Goal: Task Accomplishment & Management: Use online tool/utility

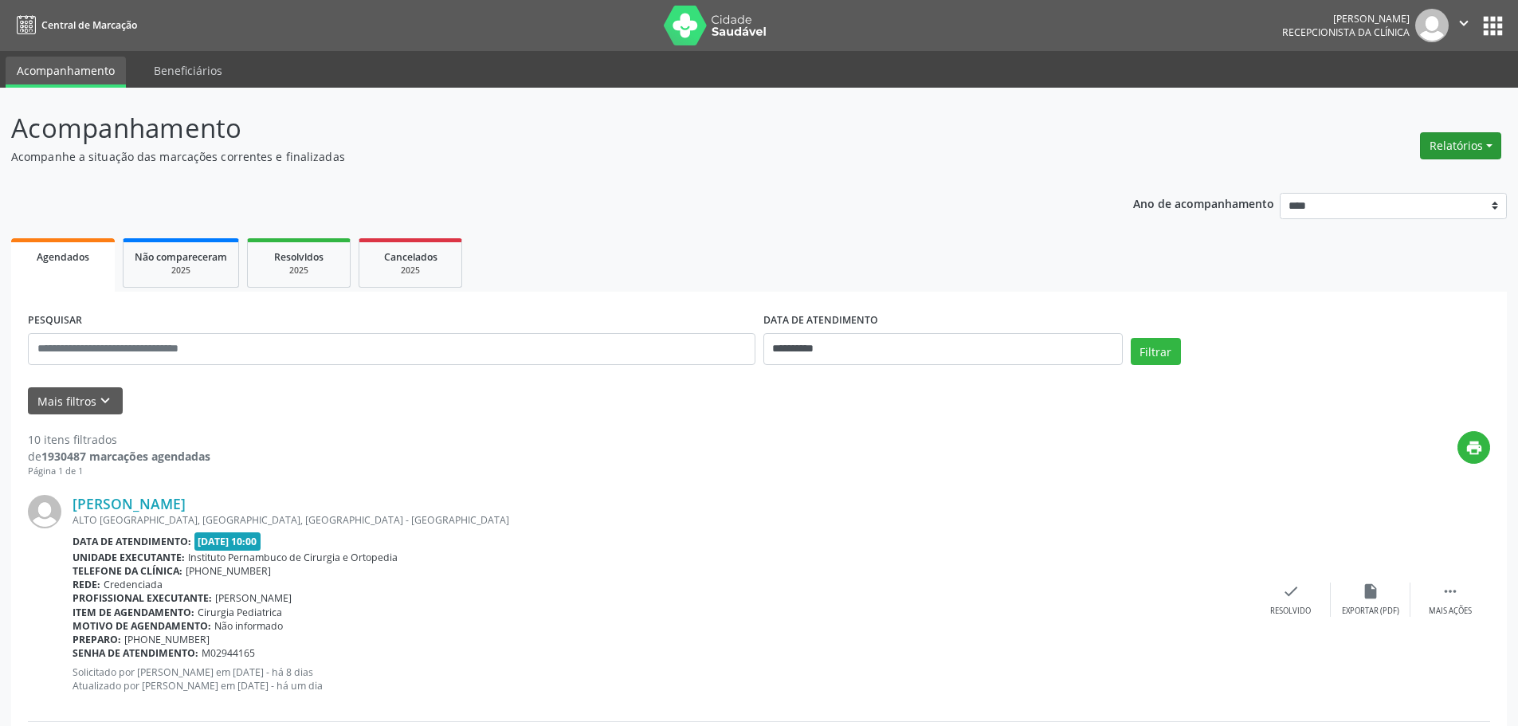
click at [1457, 147] on button "Relatórios" at bounding box center [1460, 145] width 81 height 27
click at [1378, 178] on link "Agendamentos" at bounding box center [1416, 180] width 171 height 22
select select "*"
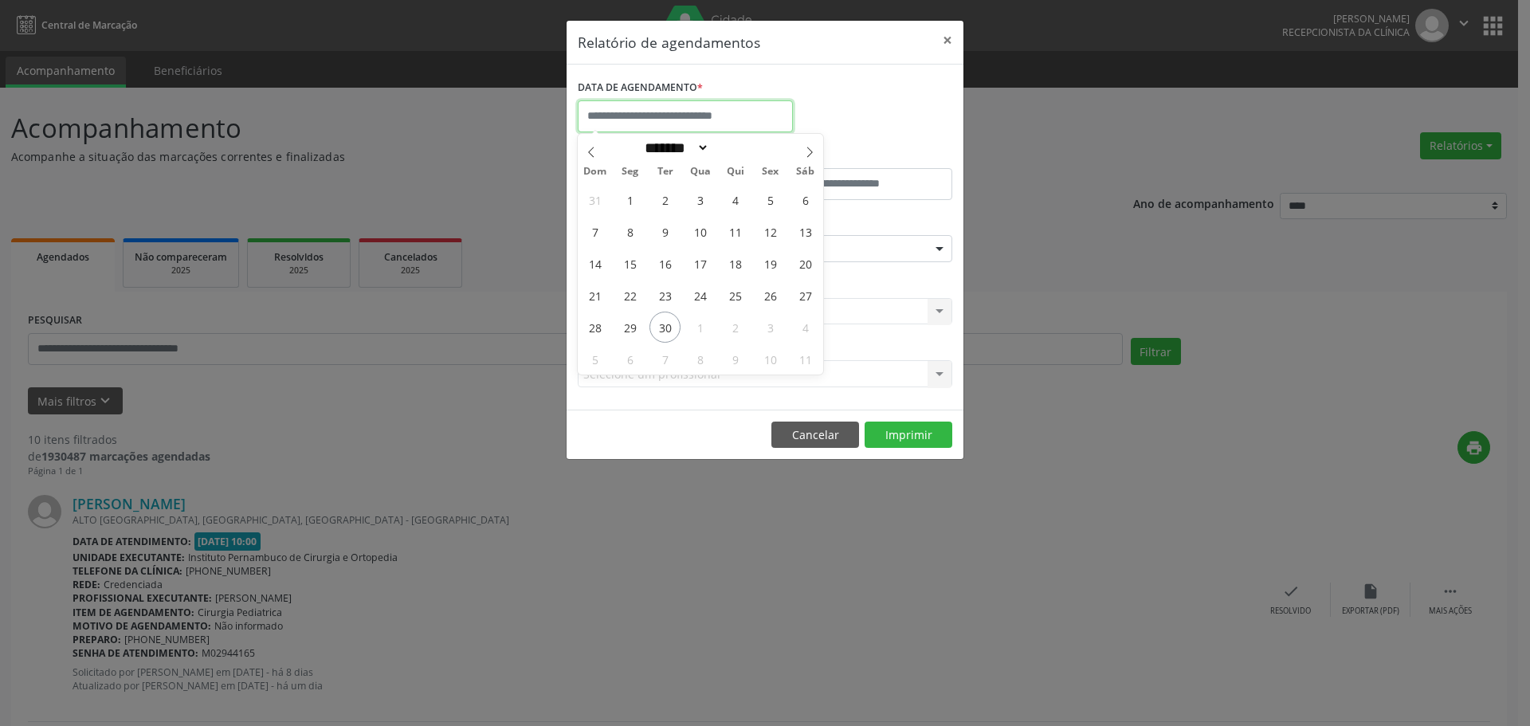
click at [715, 115] on input "text" at bounding box center [685, 116] width 215 height 32
click at [668, 325] on span "30" at bounding box center [664, 327] width 31 height 31
type input "**********"
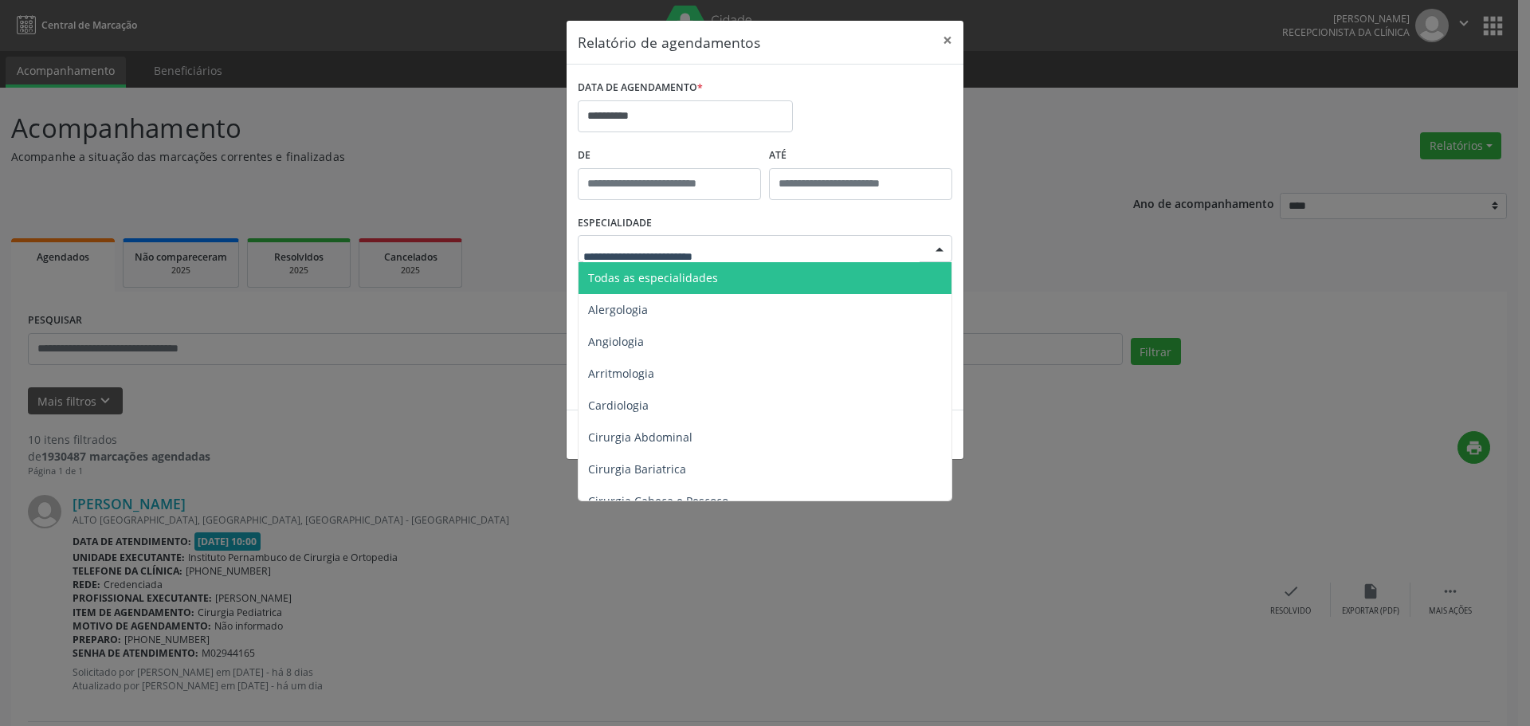
click at [726, 237] on div at bounding box center [765, 248] width 375 height 27
click at [708, 279] on span "Todas as especialidades" at bounding box center [653, 277] width 130 height 15
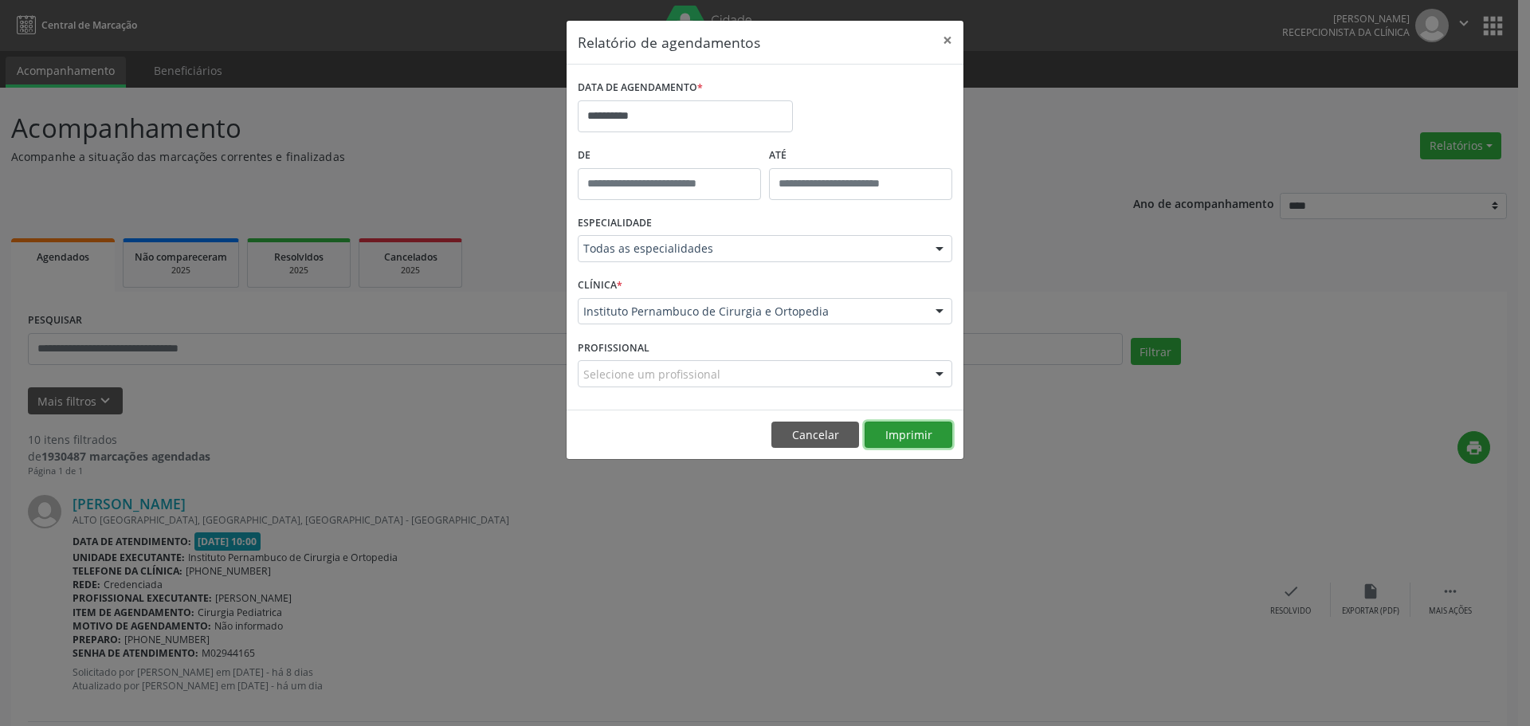
click at [912, 441] on button "Imprimir" at bounding box center [909, 435] width 88 height 27
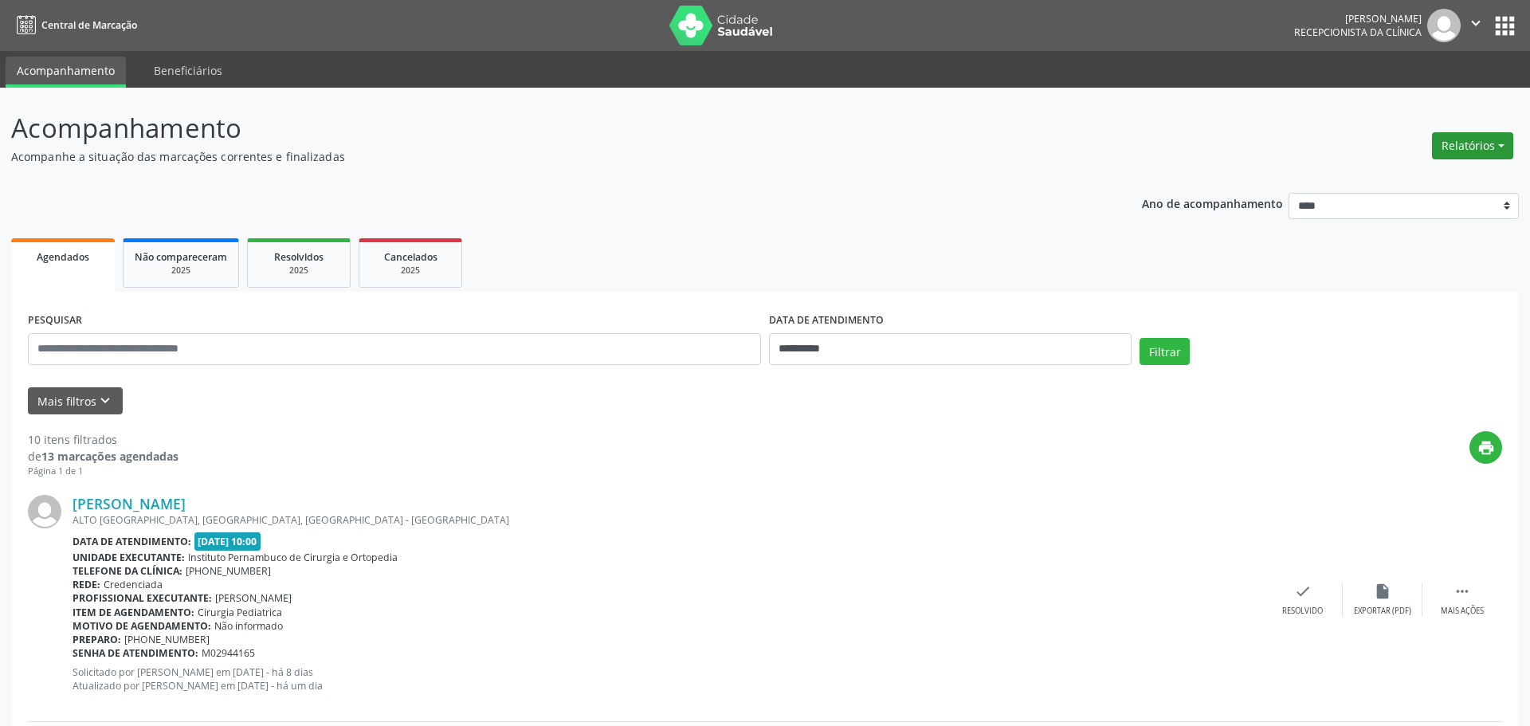
click at [1477, 152] on button "Relatórios" at bounding box center [1472, 145] width 81 height 27
click at [1390, 177] on link "Agendamentos" at bounding box center [1416, 180] width 171 height 22
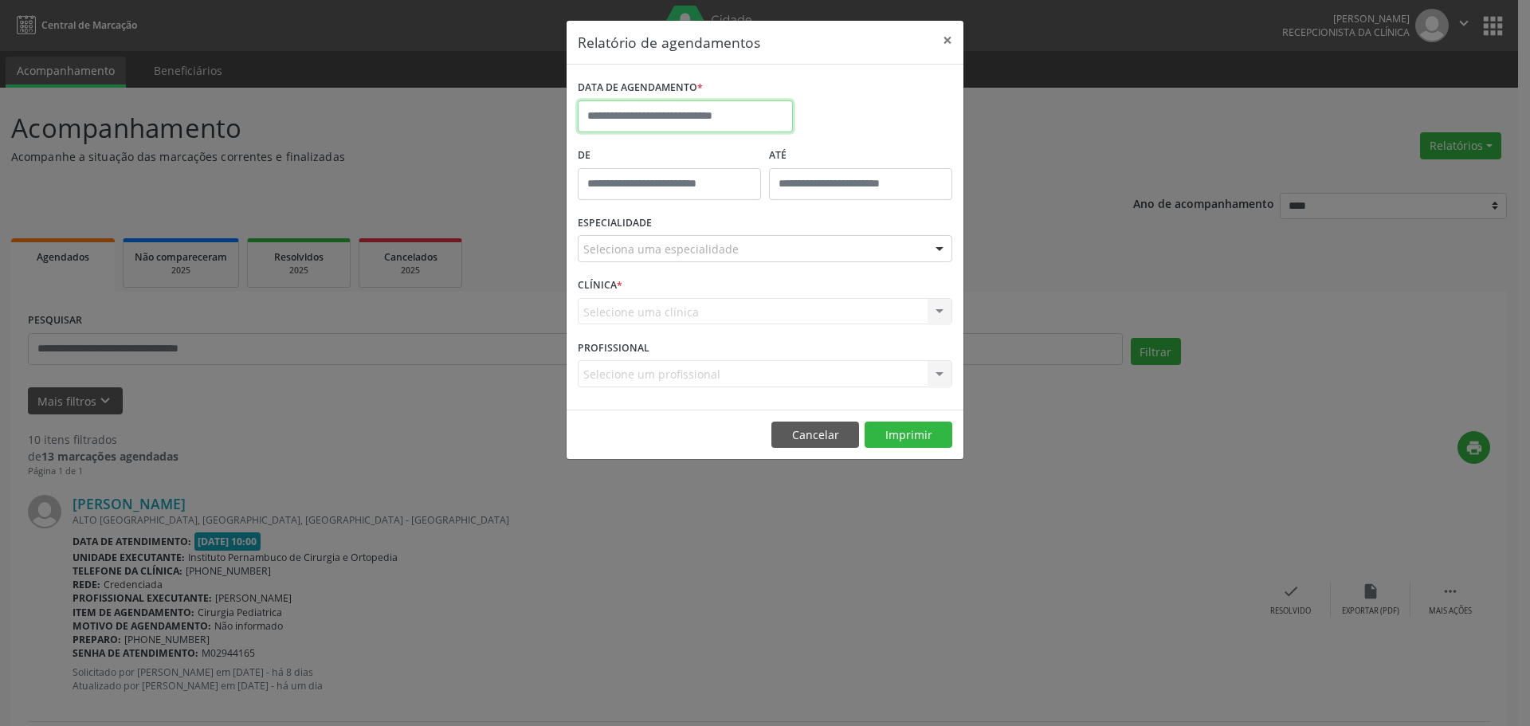
click at [654, 113] on input "text" at bounding box center [685, 116] width 215 height 32
click at [632, 354] on span "6" at bounding box center [629, 358] width 31 height 31
type input "**********"
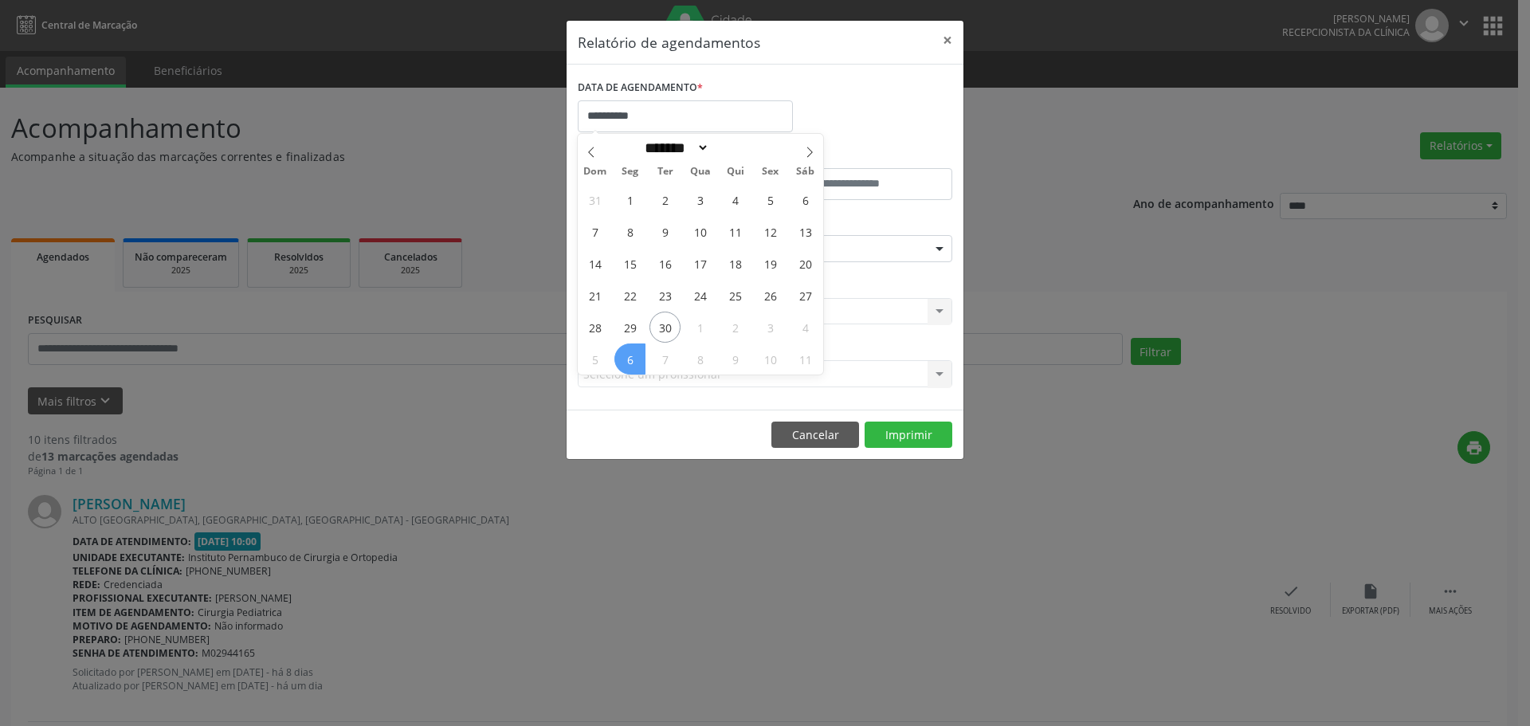
click at [632, 354] on span "6" at bounding box center [629, 358] width 31 height 31
drag, startPoint x: 695, startPoint y: 242, endPoint x: 695, endPoint y: 252, distance: 9.6
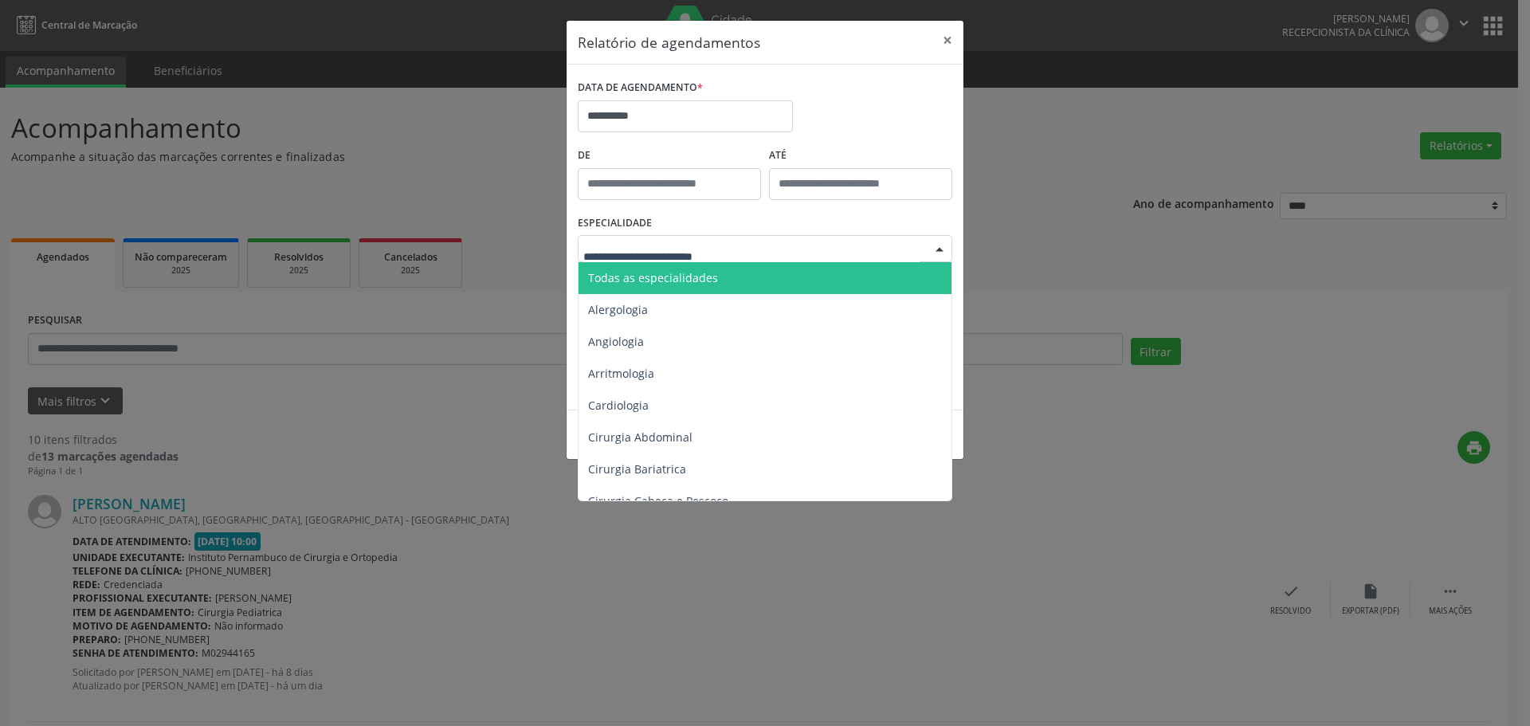
click at [702, 270] on span "Todas as especialidades" at bounding box center [653, 277] width 130 height 15
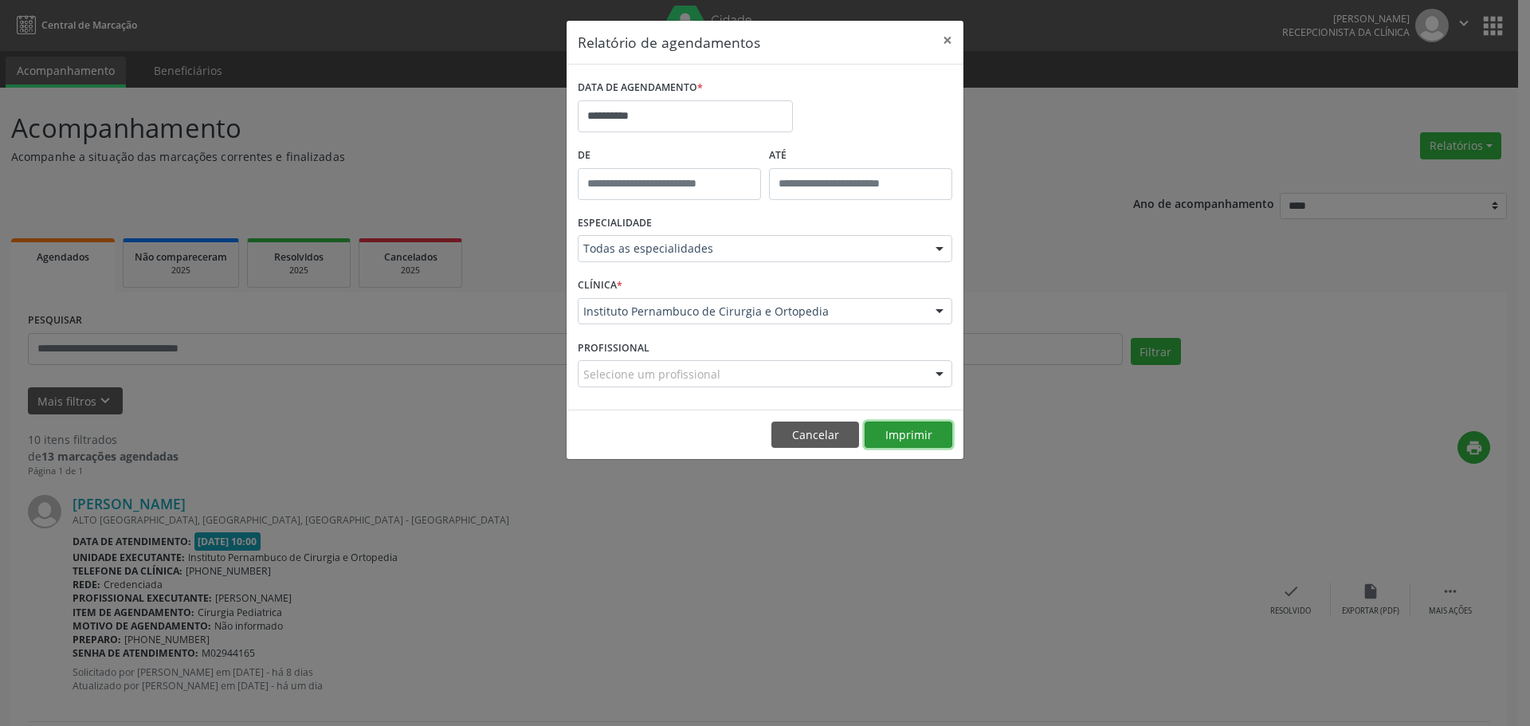
click at [900, 437] on button "Imprimir" at bounding box center [909, 435] width 88 height 27
